Goal: Task Accomplishment & Management: Complete application form

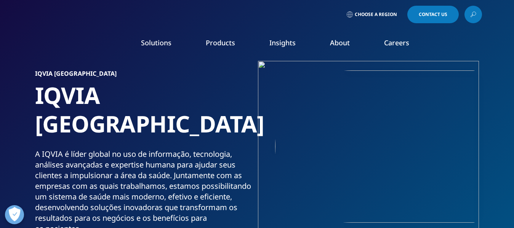
click at [469, 13] on link at bounding box center [473, 15] width 18 height 18
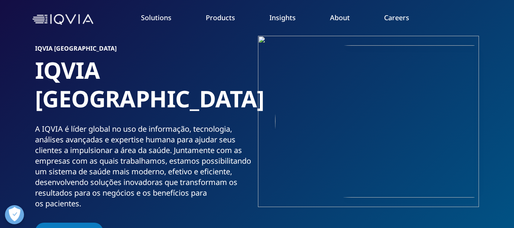
scroll to position [38, 0]
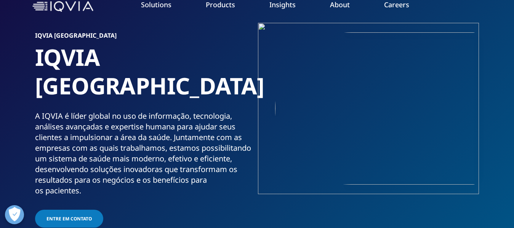
click at [424, 187] on link "Rare Diseases" at bounding box center [448, 188] width 120 height 8
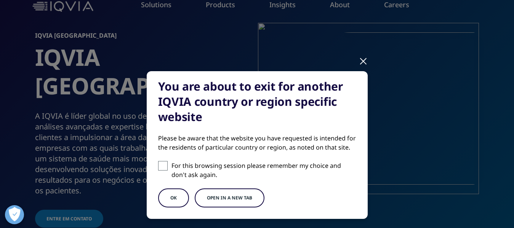
click at [168, 197] on button "OK" at bounding box center [173, 198] width 31 height 19
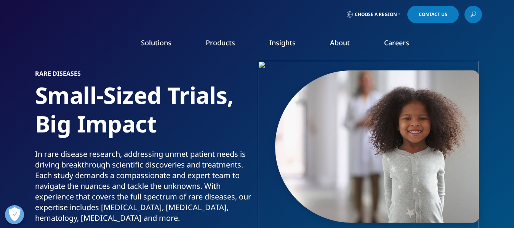
click at [381, 10] on link "Choose a Region" at bounding box center [373, 15] width 56 height 18
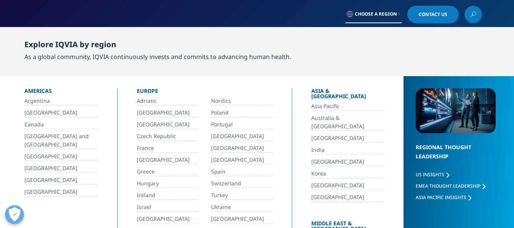
scroll to position [38, 0]
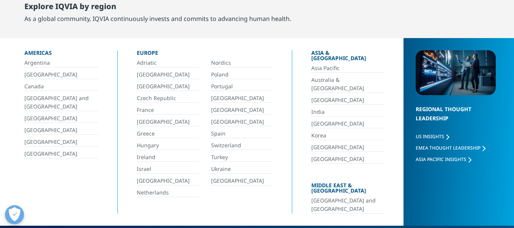
click at [38, 77] on link "[GEOGRAPHIC_DATA]" at bounding box center [61, 74] width 74 height 9
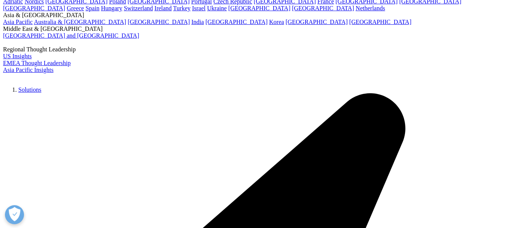
scroll to position [76, 0]
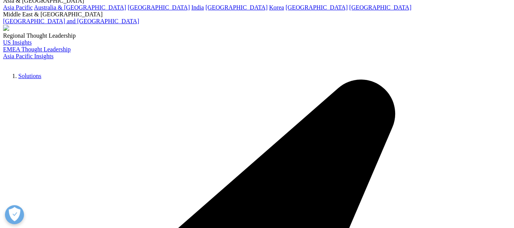
select select "Other"
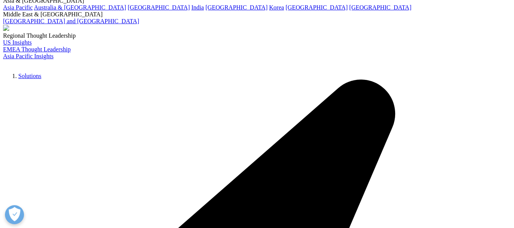
type input "Luana"
type input "Marques"
type input "Pharmacist"
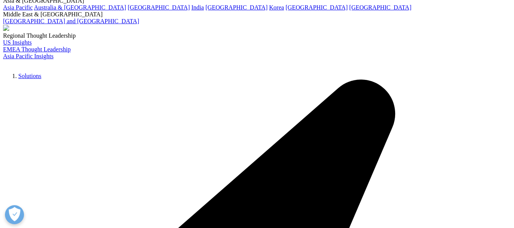
type input "Multicare Pharma"
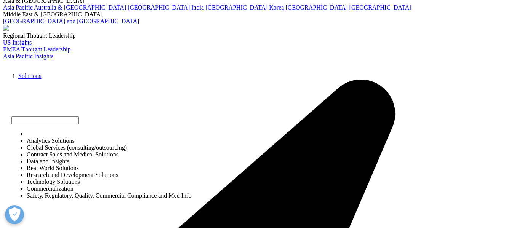
select select "Contract Sales and Medical Solutions"
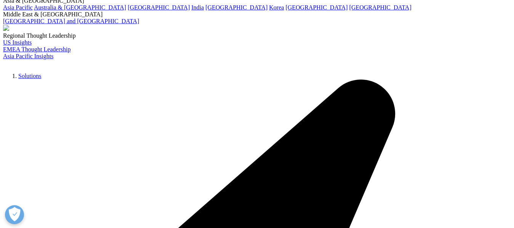
type input "[EMAIL_ADDRESS][DOMAIN_NAME]"
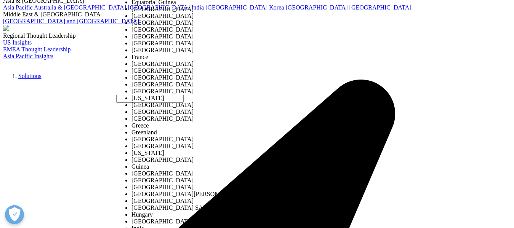
click at [131, 105] on div at bounding box center [131, 105] width 0 height 0
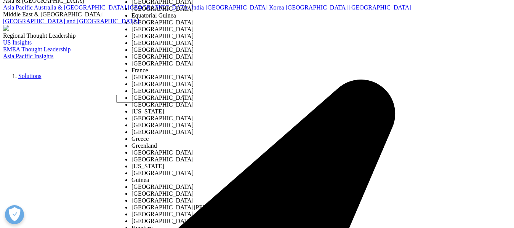
select select "[GEOGRAPHIC_DATA]"
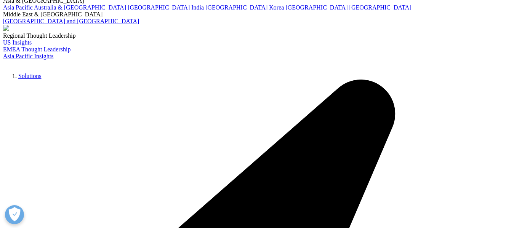
type input "[PHONE_NUMBER]"
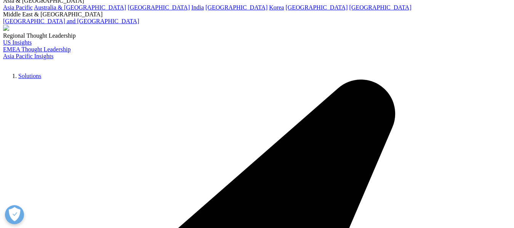
drag, startPoint x: 147, startPoint y: 36, endPoint x: 112, endPoint y: 37, distance: 35.0
type input "Farmacêutica"
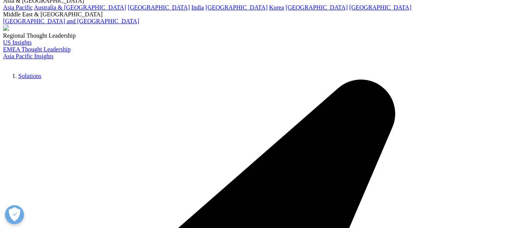
paste textarea "Sou [PERSON_NAME], da Multicare Pharma, e estou entrando em contato pois gostar…"
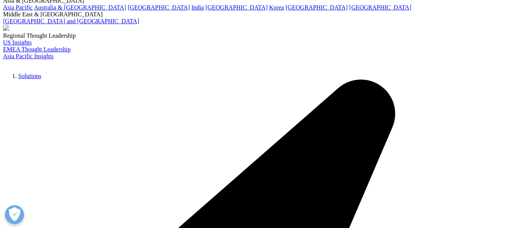
type textarea "Sou [PERSON_NAME], da Multicare Pharma, e estou entrando em contato pois gostar…"
